Goal: Task Accomplishment & Management: Manage account settings

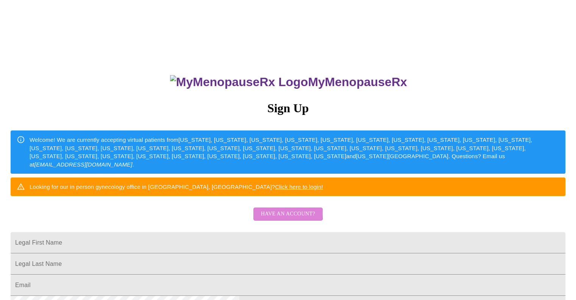
click at [282, 219] on span "Have an account?" at bounding box center [288, 213] width 54 height 9
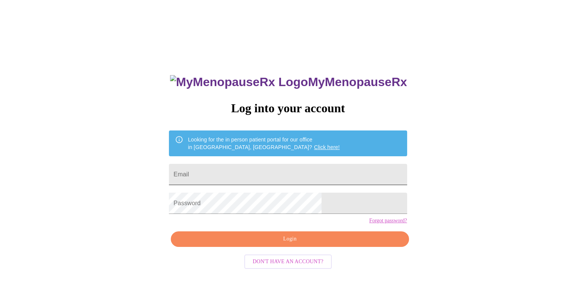
click at [273, 171] on input "Email" at bounding box center [288, 174] width 238 height 21
type input "[EMAIL_ADDRESS][DOMAIN_NAME]"
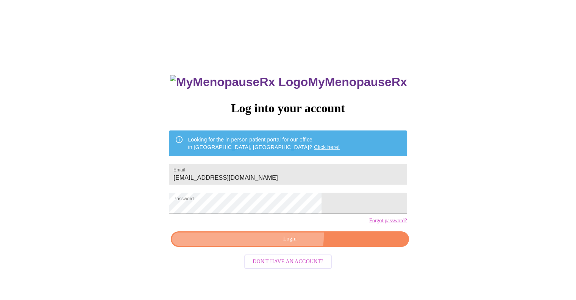
click at [276, 244] on span "Login" at bounding box center [290, 238] width 221 height 9
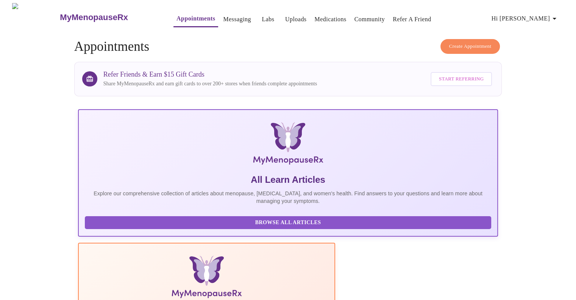
click at [532, 14] on span "Hi [PERSON_NAME]" at bounding box center [525, 18] width 67 height 11
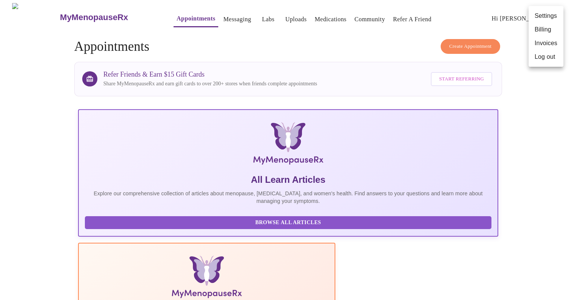
click at [532, 14] on li "Settings" at bounding box center [546, 16] width 35 height 14
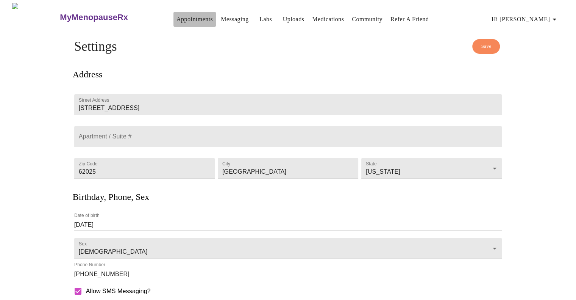
click at [177, 15] on link "Appointments" at bounding box center [195, 19] width 36 height 11
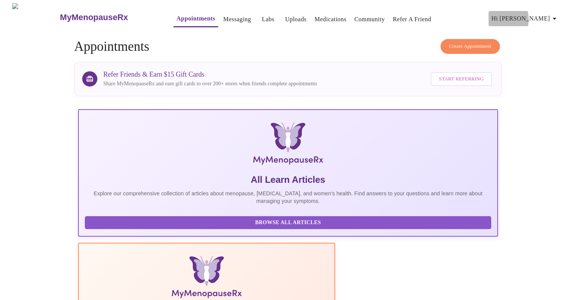
click at [534, 16] on span "Hi [PERSON_NAME]" at bounding box center [525, 18] width 67 height 11
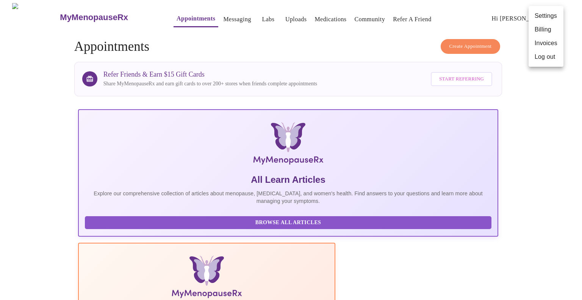
click at [536, 56] on li "Log out" at bounding box center [546, 57] width 35 height 14
